Goal: Transaction & Acquisition: Purchase product/service

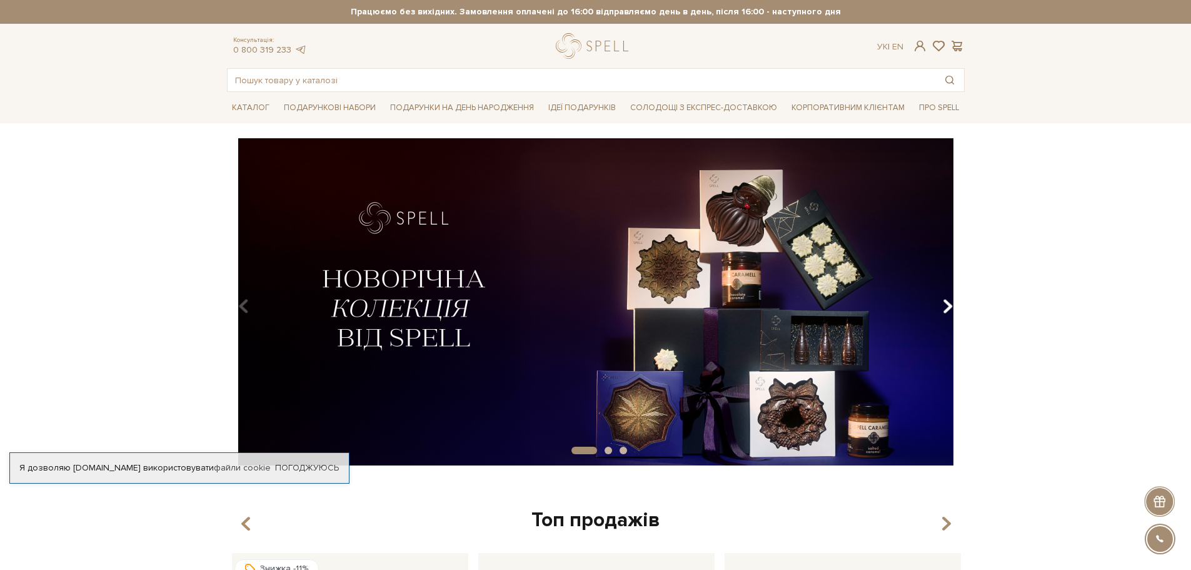
click at [941, 303] on button "Carousel Navigation" at bounding box center [945, 306] width 17 height 29
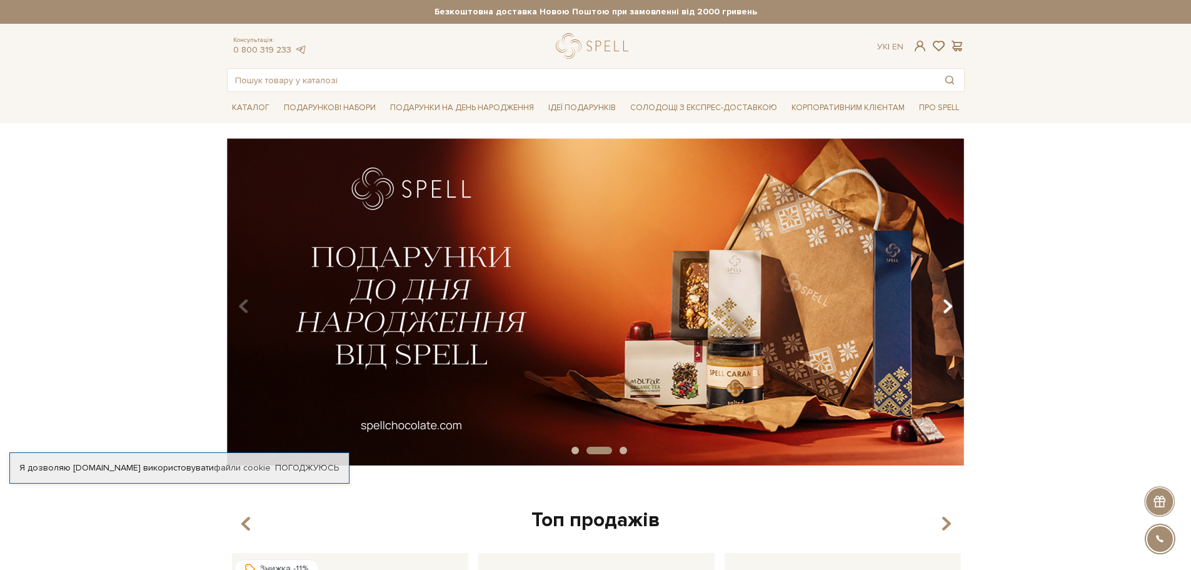
click at [941, 303] on button "Carousel Navigation" at bounding box center [945, 306] width 17 height 29
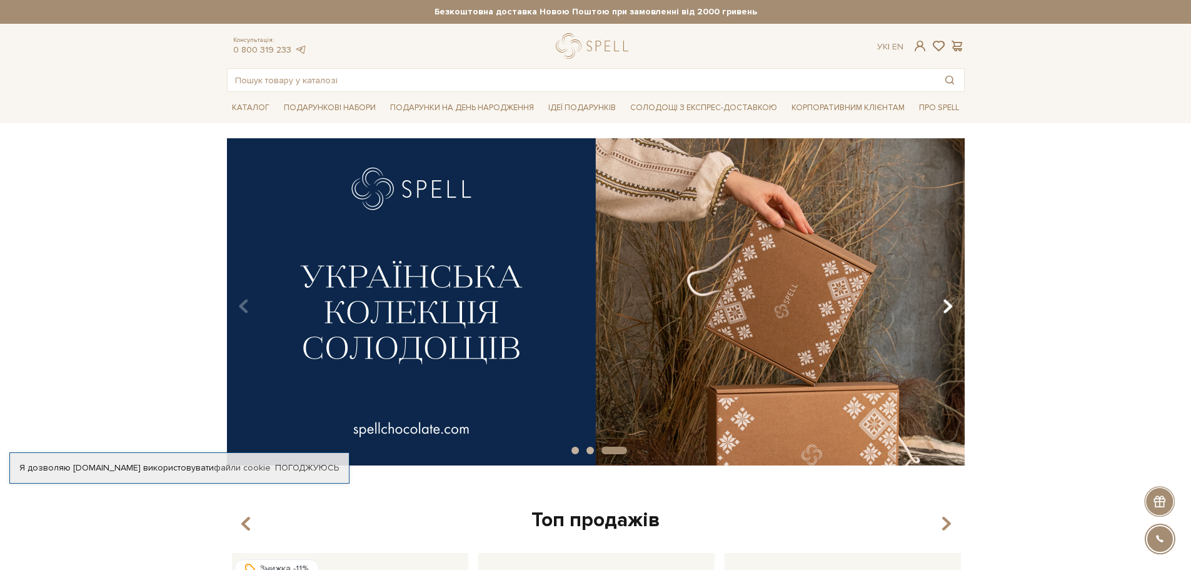
click at [941, 303] on button "Carousel Navigation" at bounding box center [945, 306] width 17 height 29
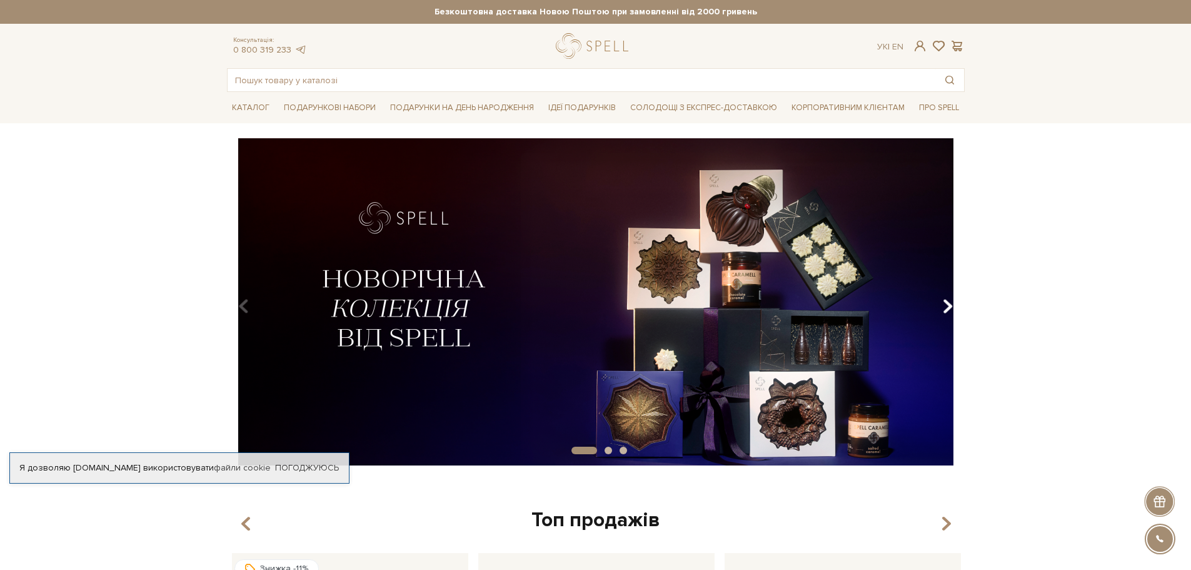
click at [941, 303] on button "Carousel Navigation" at bounding box center [945, 306] width 17 height 29
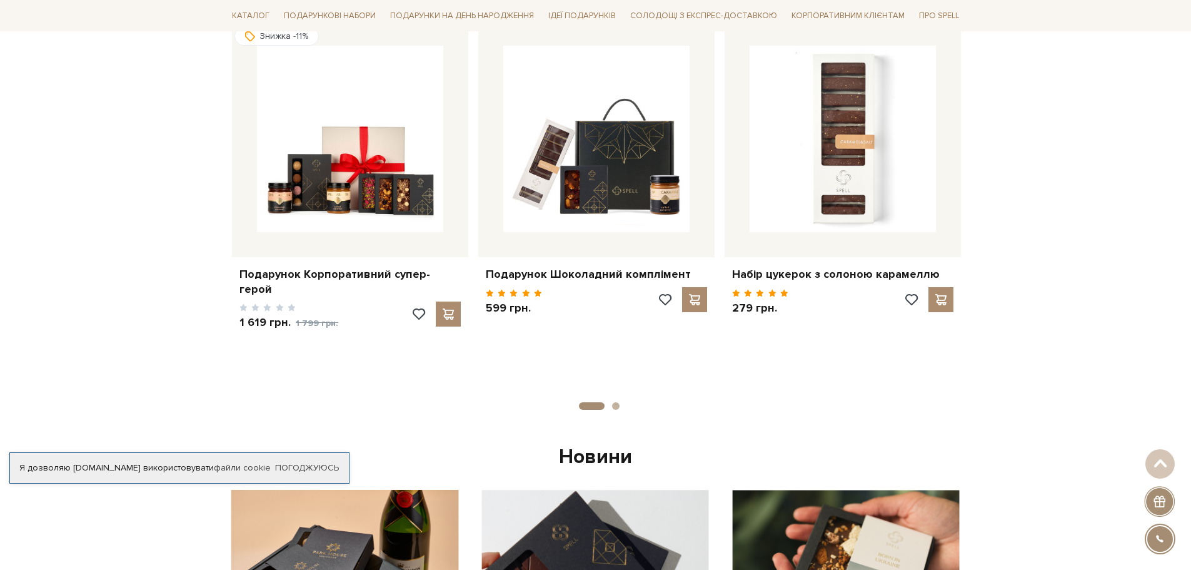
scroll to position [563, 0]
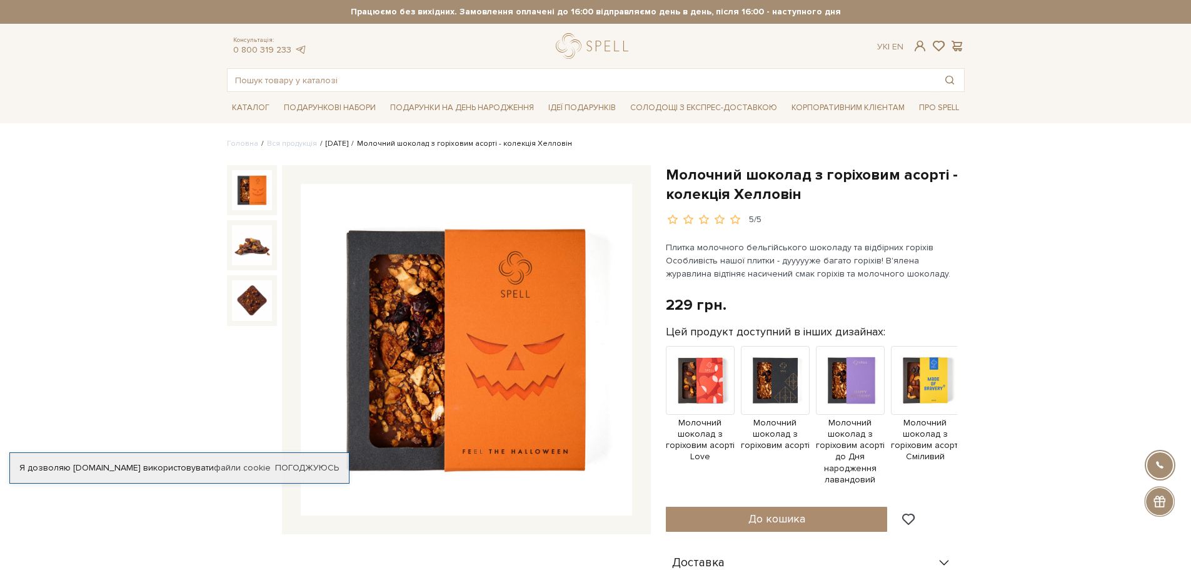
click at [328, 141] on link "[DATE]" at bounding box center [337, 143] width 23 height 9
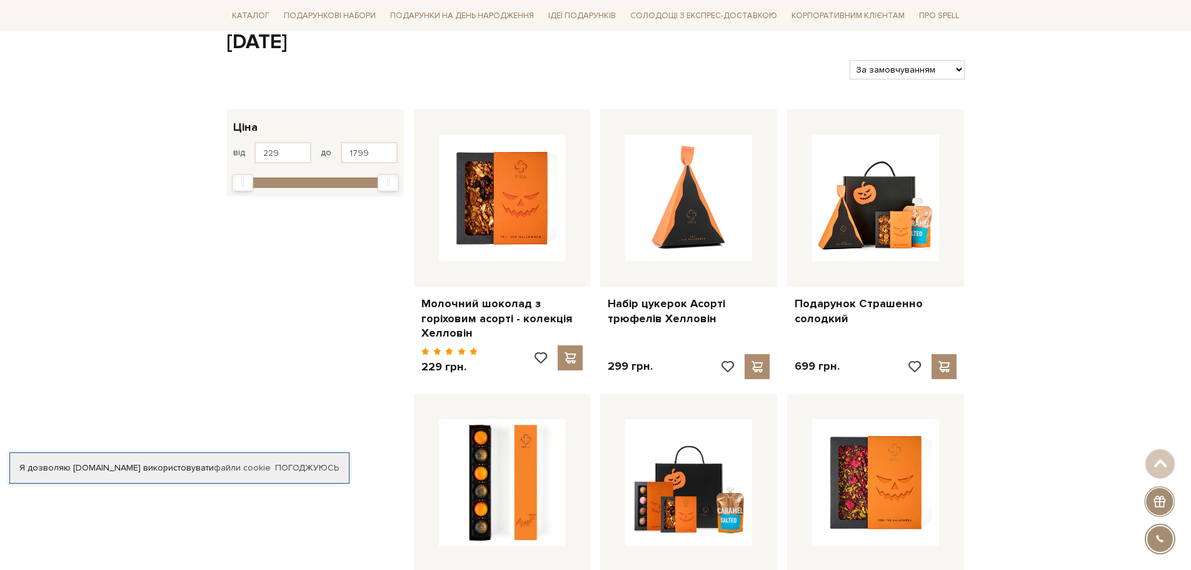
scroll to position [125, 0]
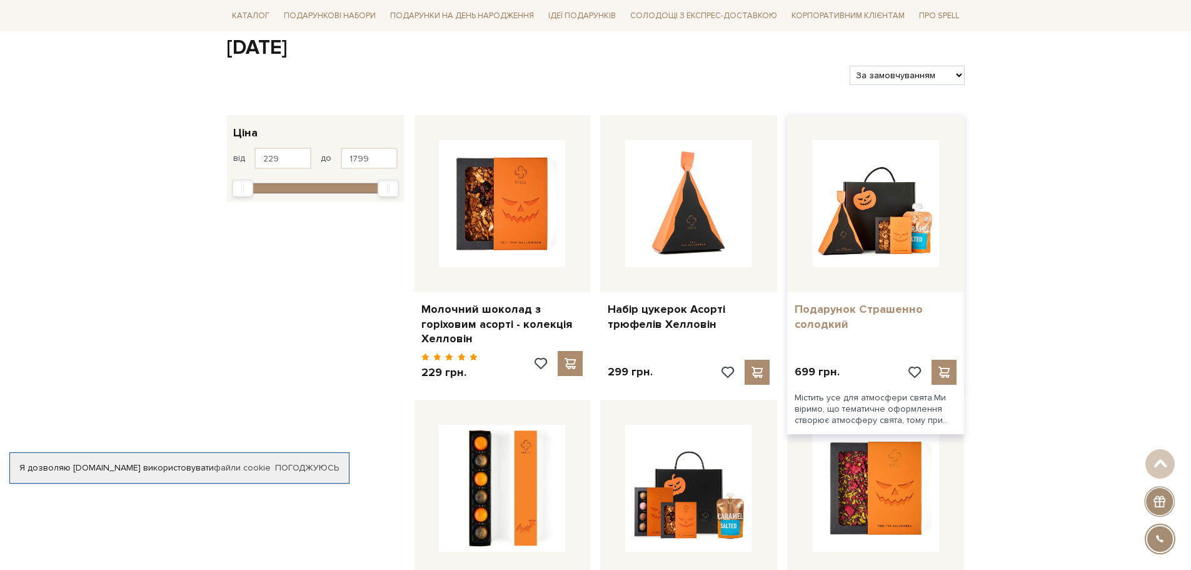
click at [829, 314] on link "Подарунок Страшенно солодкий" at bounding box center [876, 316] width 162 height 29
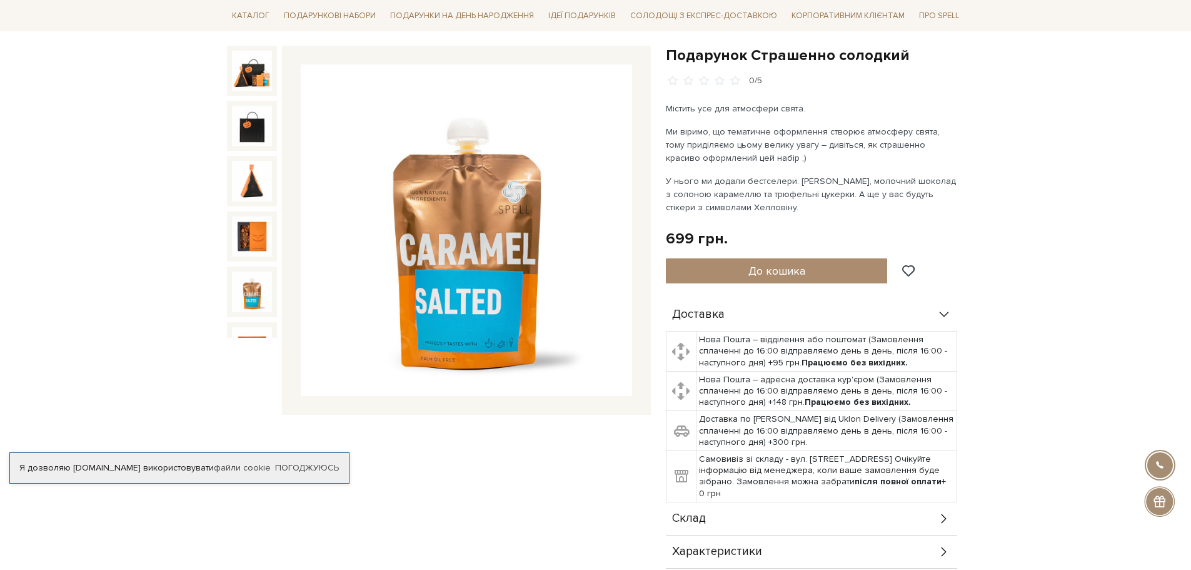
scroll to position [125, 0]
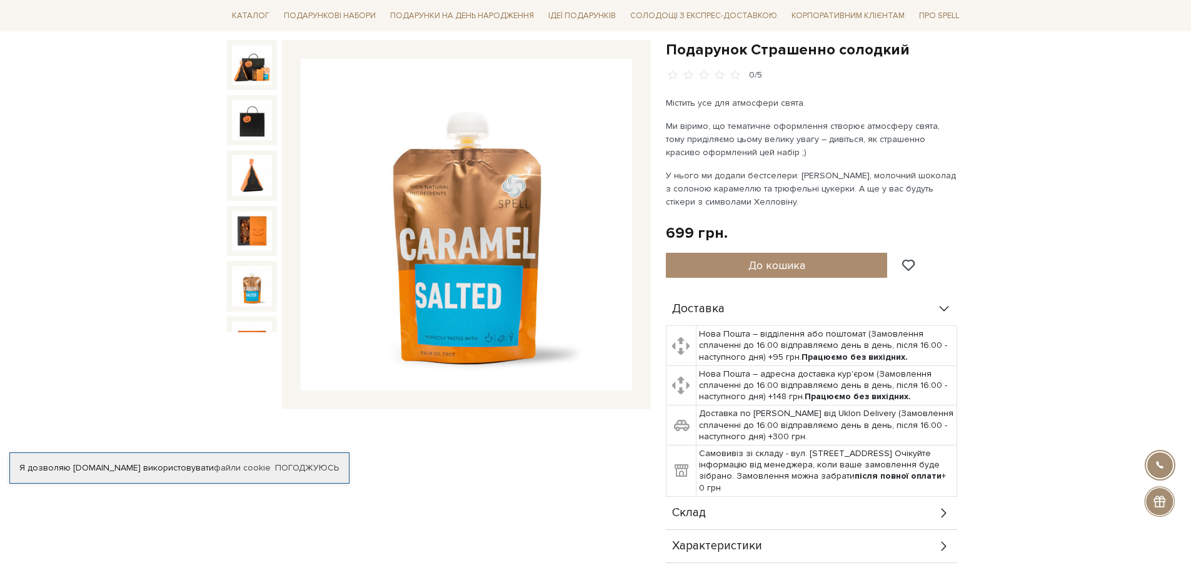
click at [251, 74] on img at bounding box center [252, 65] width 40 height 40
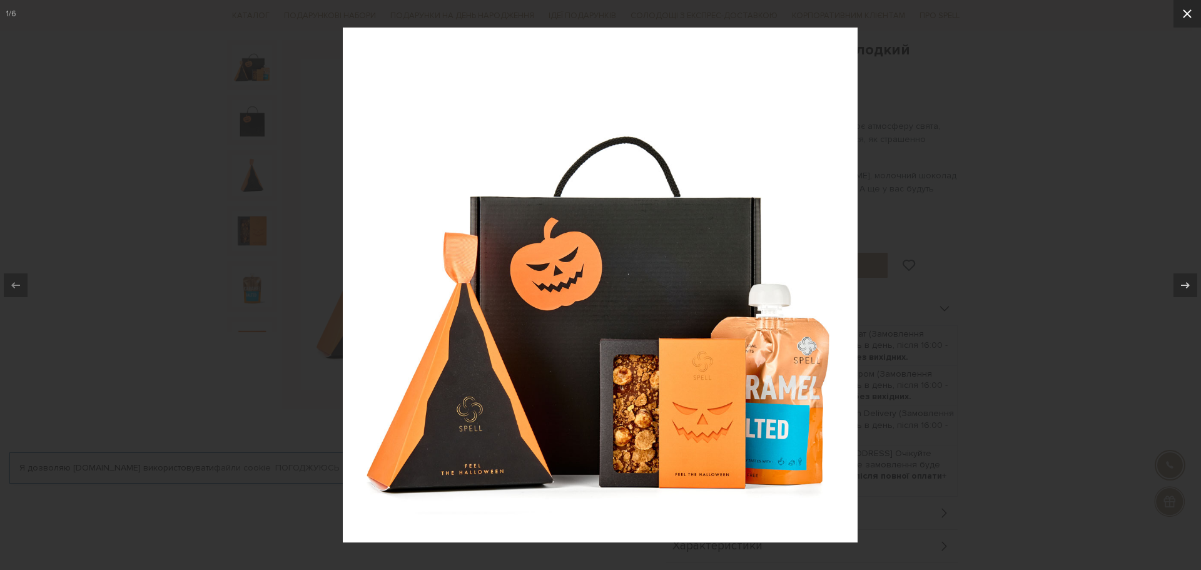
click at [1181, 15] on icon at bounding box center [1187, 13] width 15 height 15
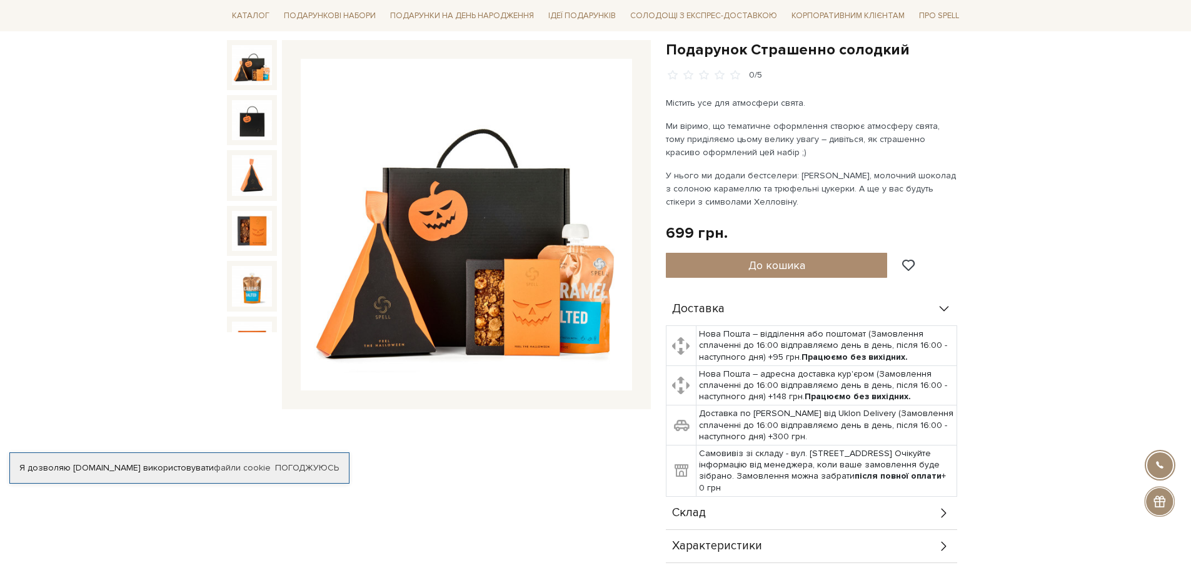
click at [246, 66] on img at bounding box center [252, 65] width 40 height 40
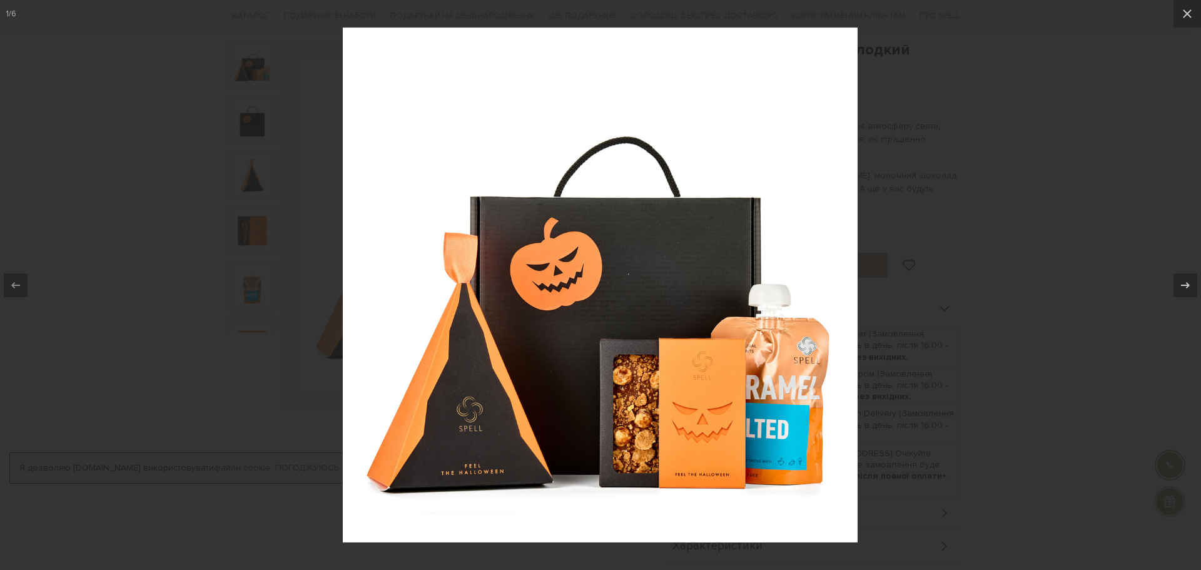
click at [984, 83] on div at bounding box center [600, 285] width 1201 height 570
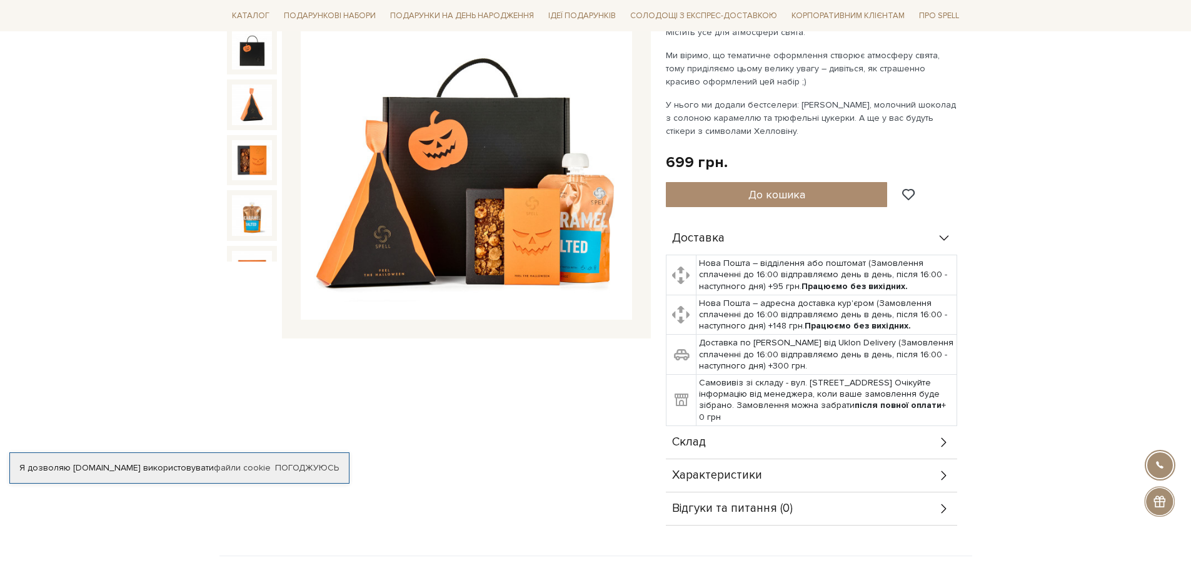
scroll to position [375, 0]
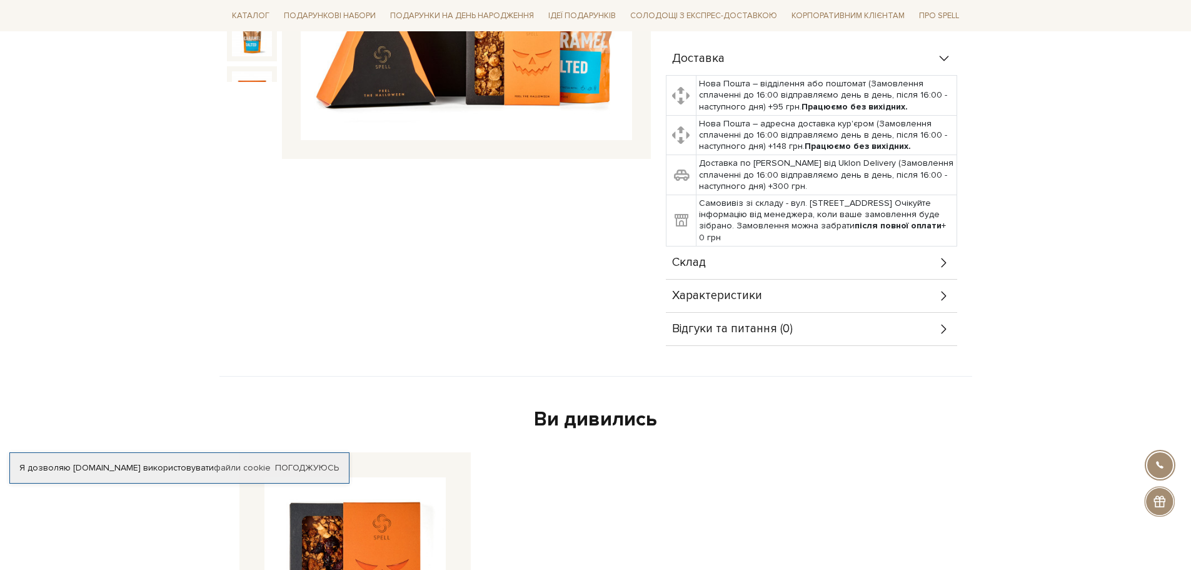
click at [823, 268] on div "Склад" at bounding box center [811, 262] width 291 height 33
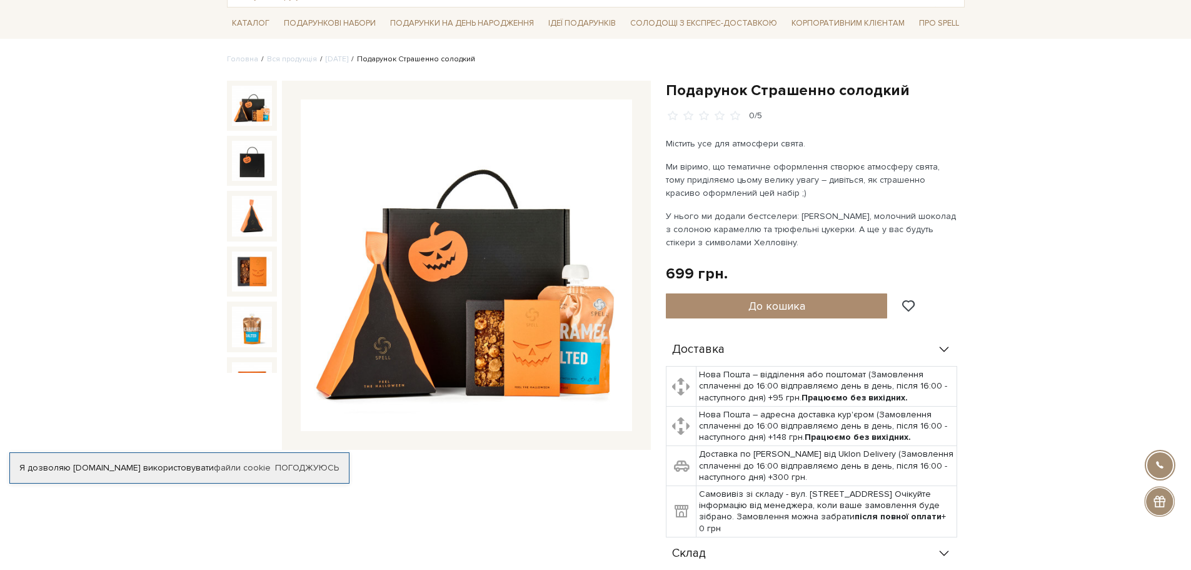
scroll to position [63, 0]
